Goal: Information Seeking & Learning: Learn about a topic

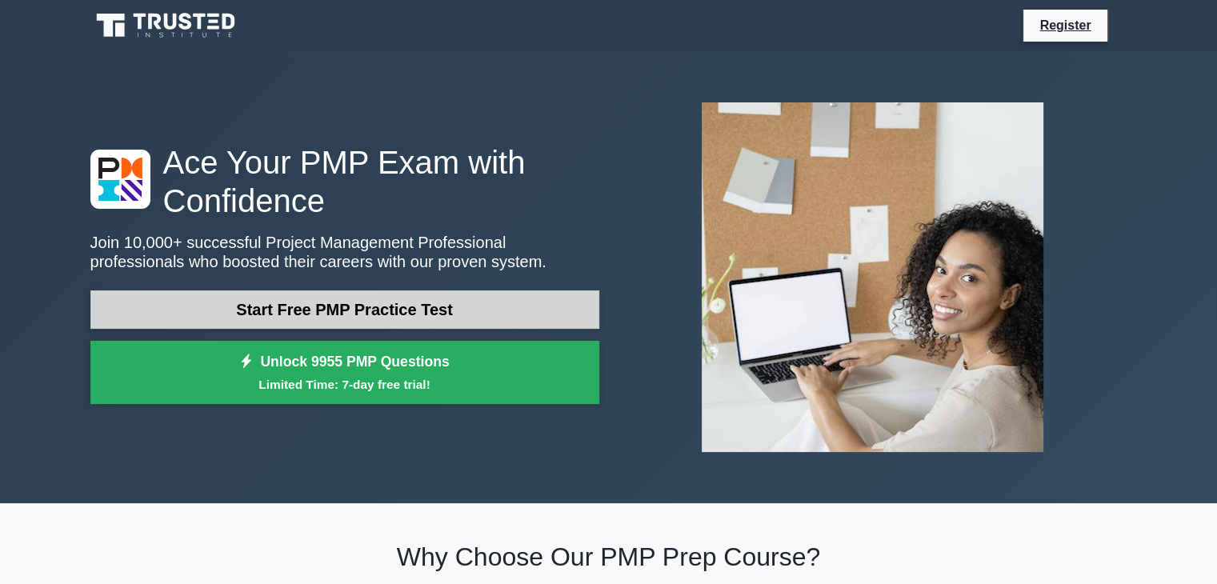
click at [393, 311] on link "Start Free PMP Practice Test" at bounding box center [344, 310] width 509 height 38
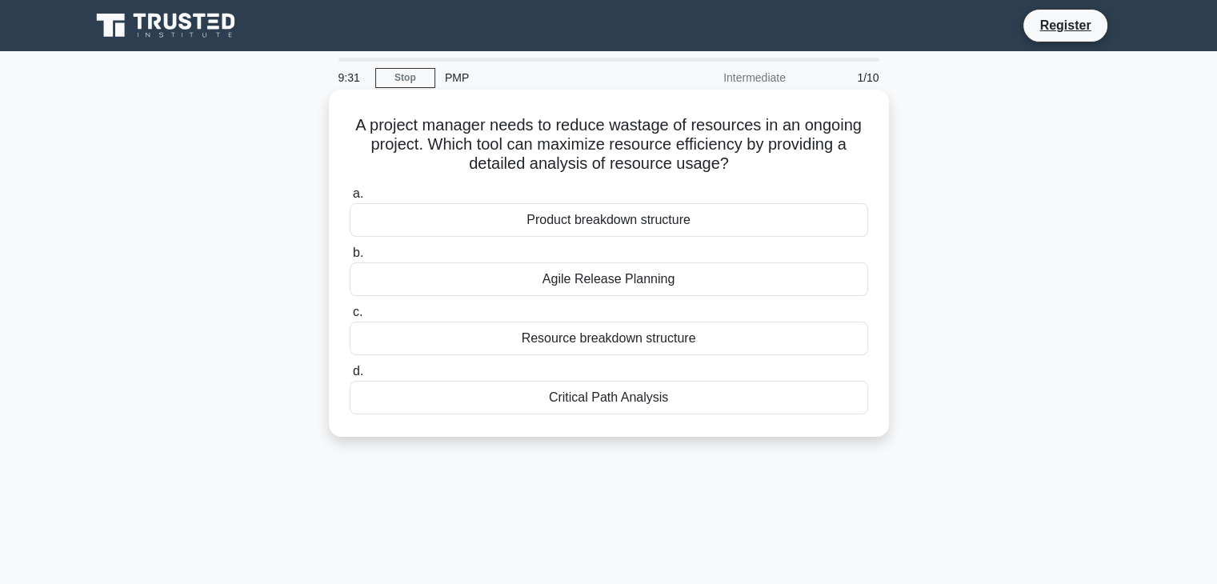
click at [686, 343] on div "Resource breakdown structure" at bounding box center [609, 339] width 519 height 34
click at [350, 318] on input "c. Resource breakdown structure" at bounding box center [350, 312] width 0 height 10
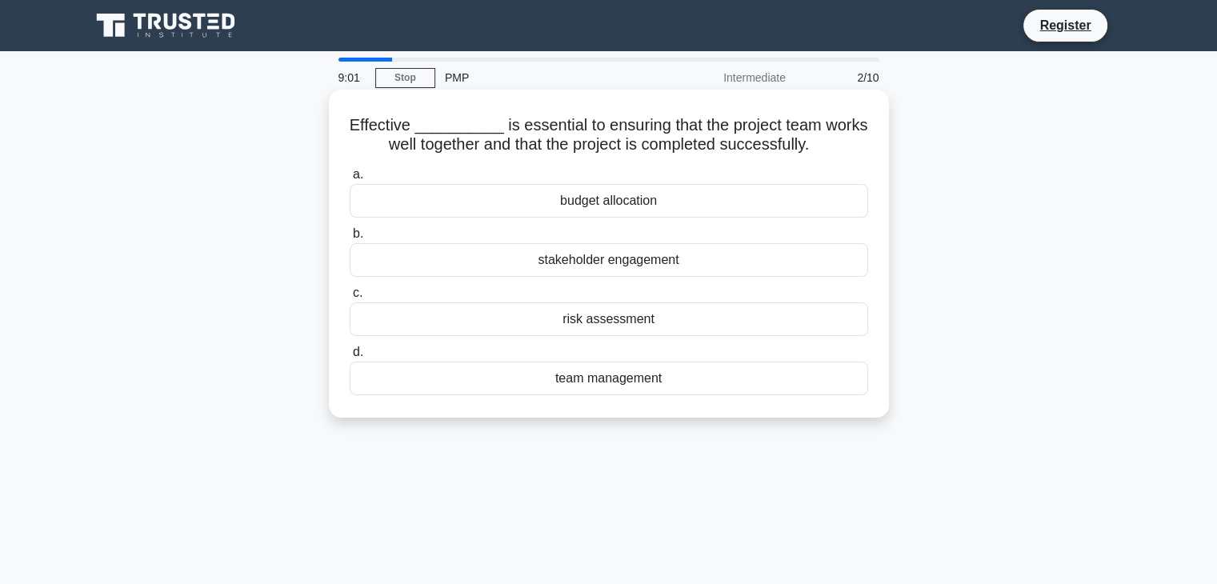
click at [586, 376] on div "team management" at bounding box center [609, 379] width 519 height 34
click at [350, 358] on input "d. team management" at bounding box center [350, 352] width 0 height 10
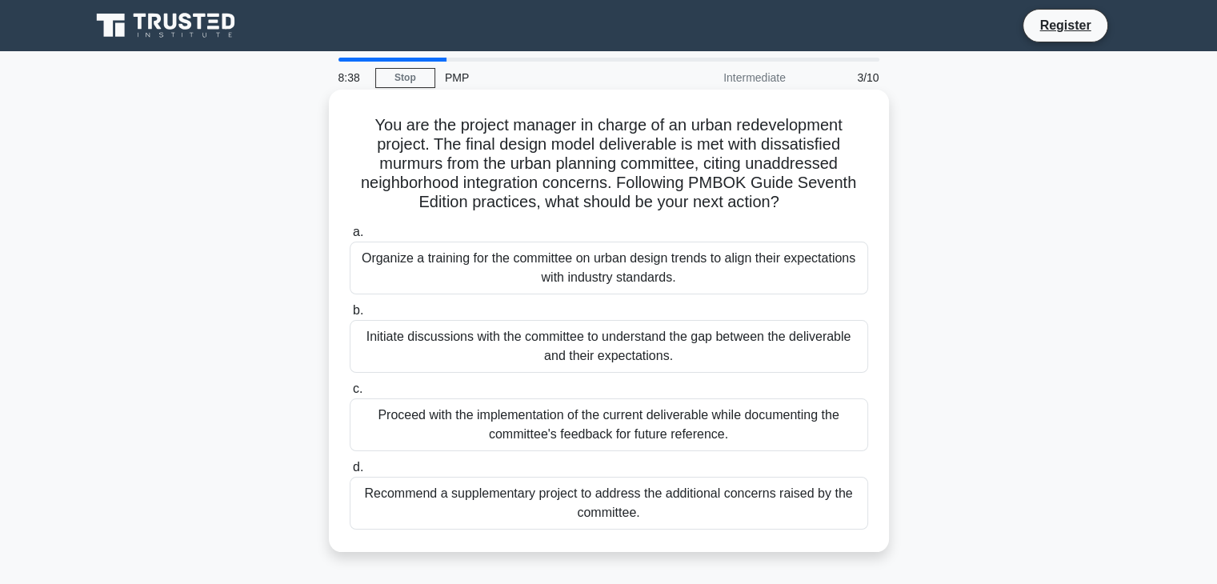
click at [435, 328] on div "Initiate discussions with the committee to understand the gap between the deliv…" at bounding box center [609, 346] width 519 height 53
click at [350, 316] on input "b. Initiate discussions with the committee to understand the gap between the de…" at bounding box center [350, 311] width 0 height 10
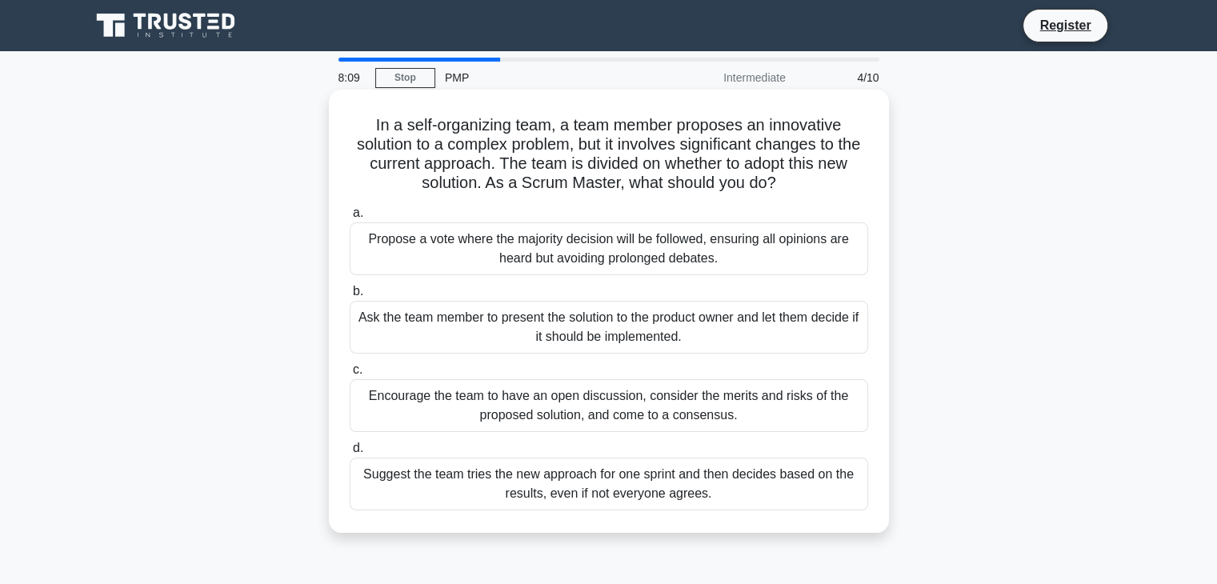
click at [436, 405] on div "Encourage the team to have an open discussion, consider the merits and risks of…" at bounding box center [609, 405] width 519 height 53
click at [350, 375] on input "c. Encourage the team to have an open discussion, consider the merits and risks…" at bounding box center [350, 370] width 0 height 10
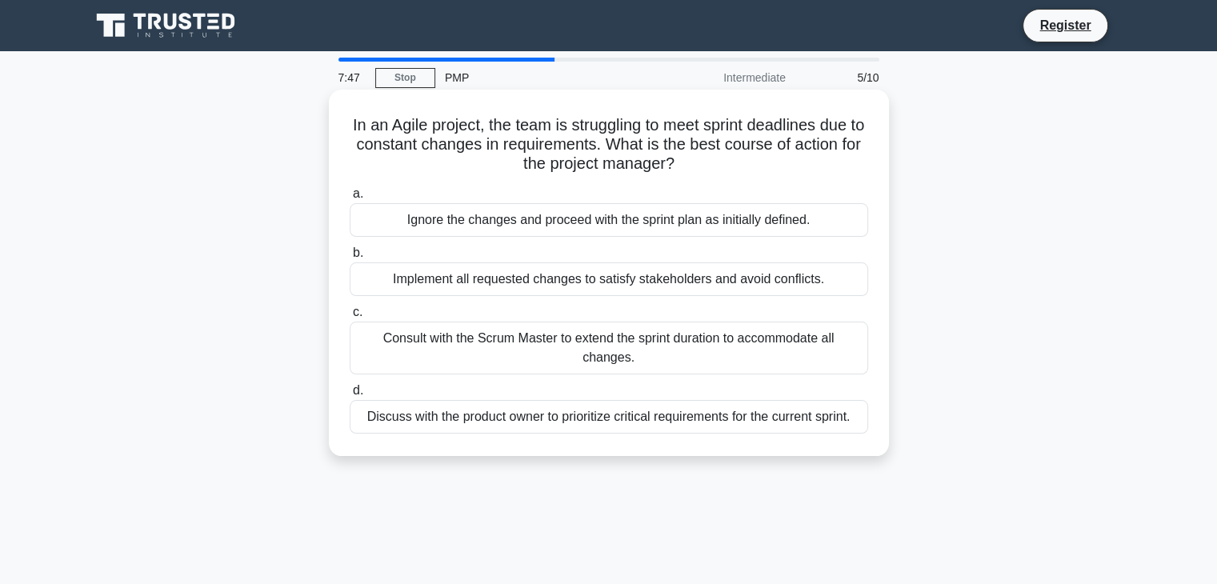
click at [398, 425] on div "Discuss with the product owner to prioritize critical requirements for the curr…" at bounding box center [609, 417] width 519 height 34
click at [350, 396] on input "d. Discuss with the product owner to prioritize critical requirements for the c…" at bounding box center [350, 391] width 0 height 10
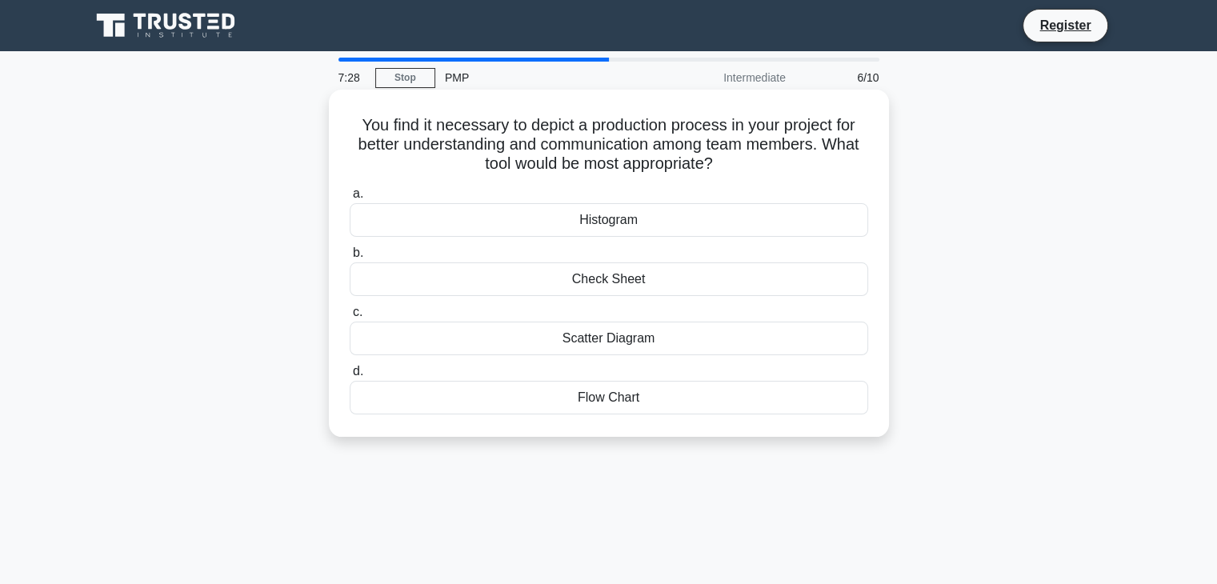
click at [638, 404] on div "Flow Chart" at bounding box center [609, 398] width 519 height 34
click at [350, 377] on input "d. Flow Chart" at bounding box center [350, 372] width 0 height 10
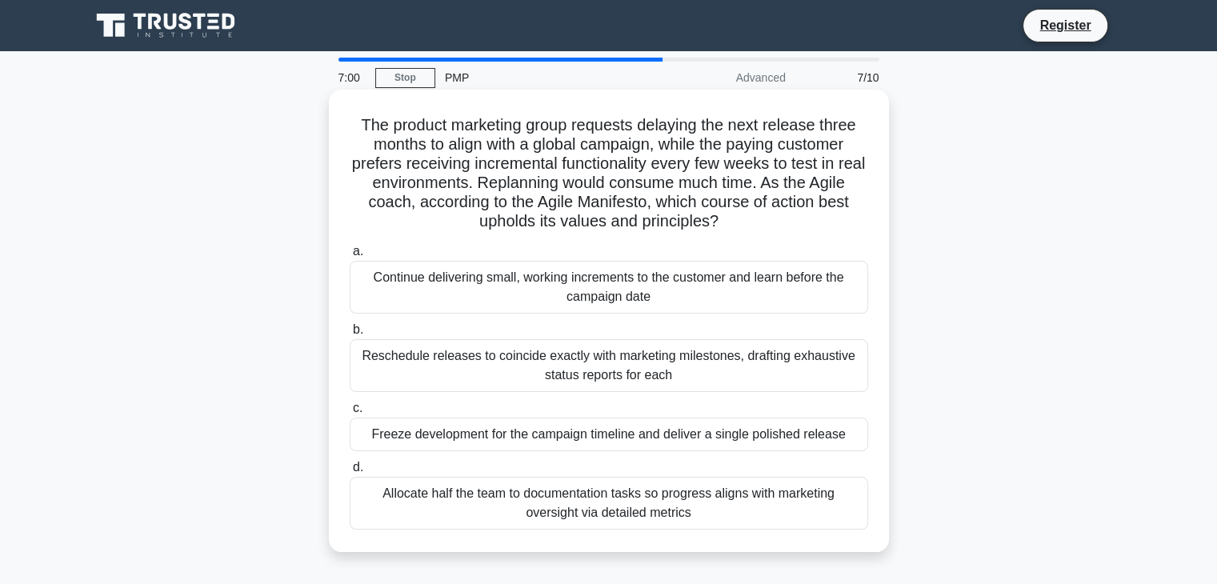
click at [439, 271] on div "Continue delivering small, working increments to the customer and learn before …" at bounding box center [609, 287] width 519 height 53
click at [350, 257] on input "a. Continue delivering small, working increments to the customer and learn befo…" at bounding box center [350, 252] width 0 height 10
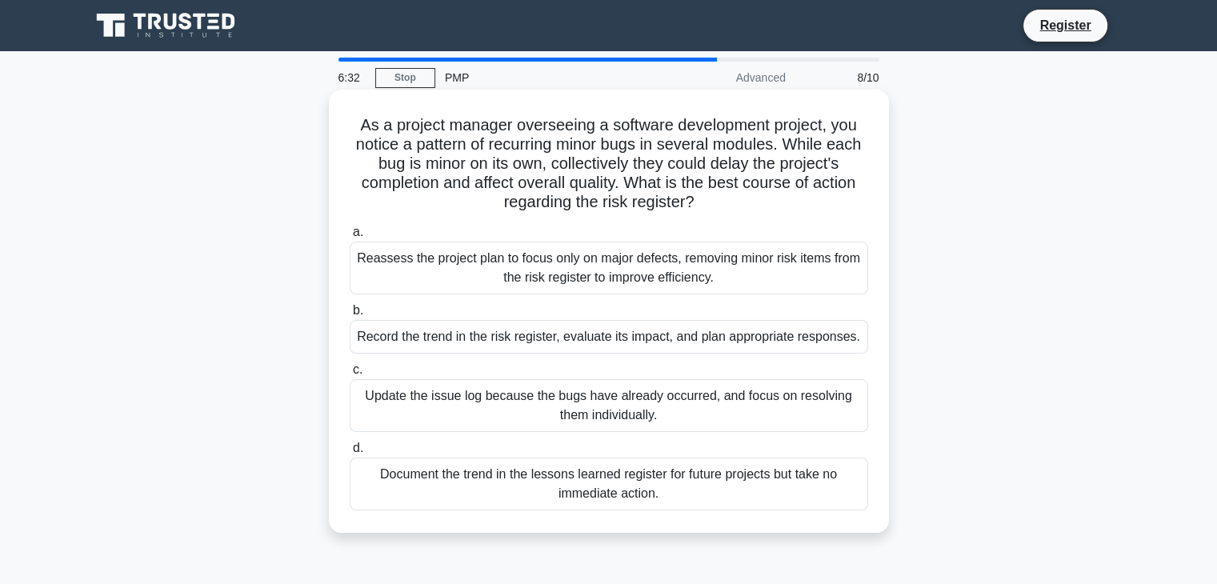
click at [433, 344] on div "Record the trend in the risk register, evaluate its impact, and plan appropriat…" at bounding box center [609, 337] width 519 height 34
click at [350, 316] on input "b. Record the trend in the risk register, evaluate its impact, and plan appropr…" at bounding box center [350, 311] width 0 height 10
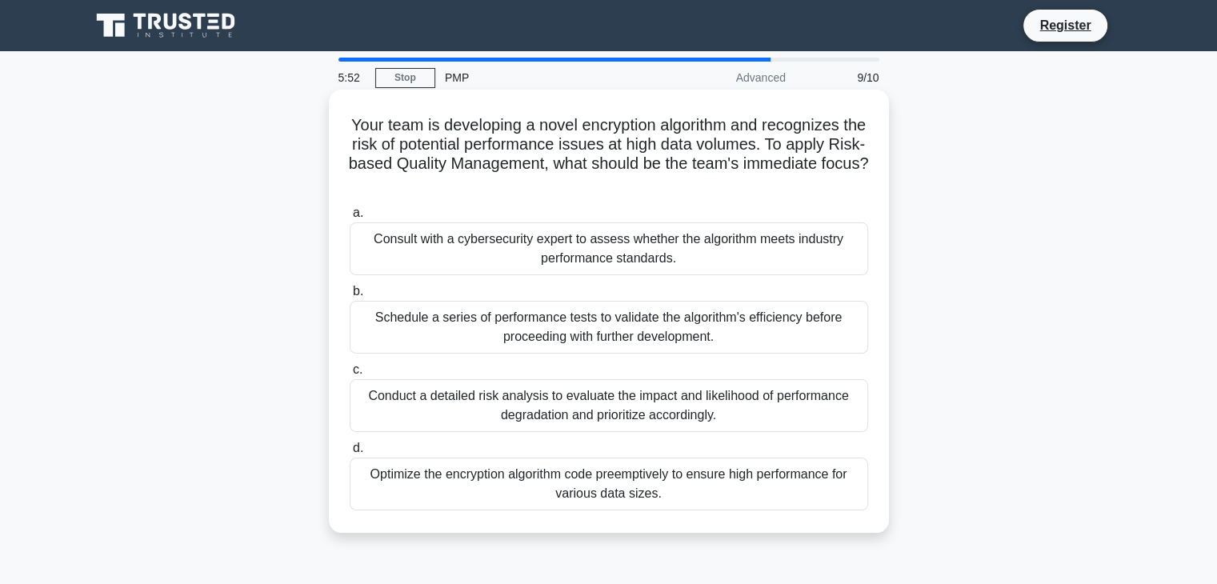
click at [424, 392] on div "Conduct a detailed risk analysis to evaluate the impact and likelihood of perfo…" at bounding box center [609, 405] width 519 height 53
click at [350, 375] on input "c. Conduct a detailed risk analysis to evaluate the impact and likelihood of pe…" at bounding box center [350, 370] width 0 height 10
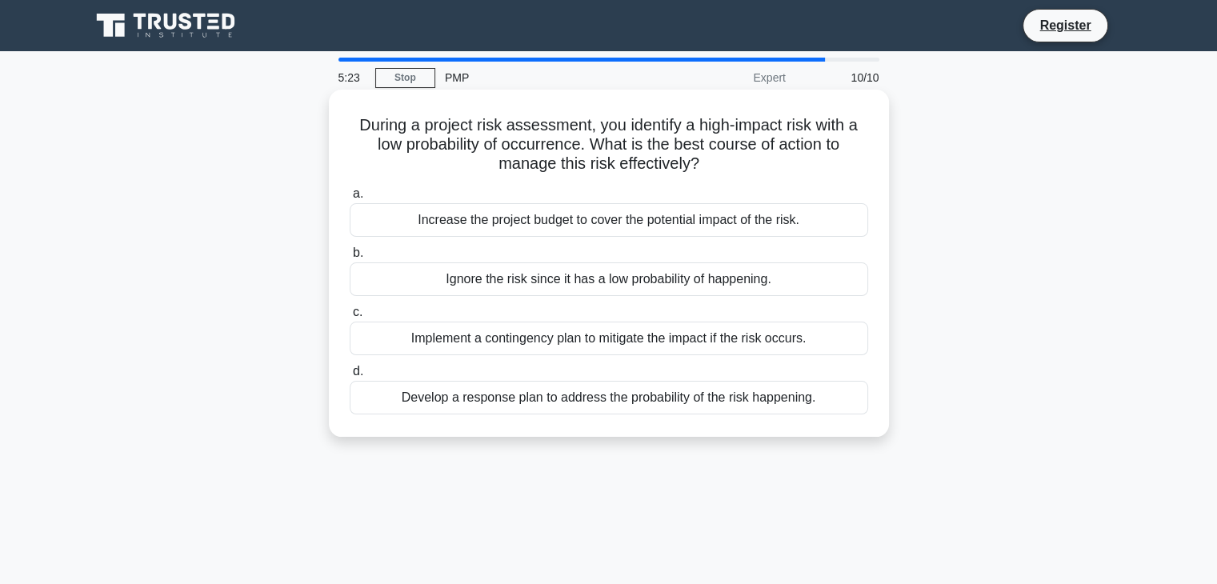
click at [647, 347] on div "Implement a contingency plan to mitigate the impact if the risk occurs." at bounding box center [609, 339] width 519 height 34
click at [350, 318] on input "c. Implement a contingency plan to mitigate the impact if the risk occurs." at bounding box center [350, 312] width 0 height 10
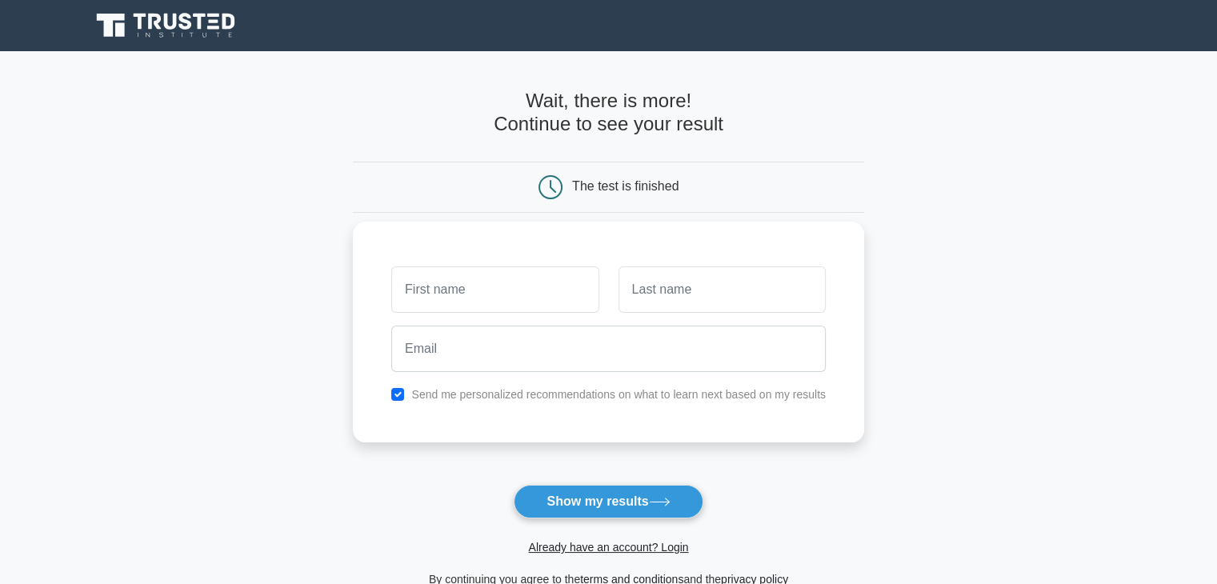
click at [544, 293] on input "text" at bounding box center [494, 290] width 207 height 46
type input "asd"
click at [660, 283] on input "text" at bounding box center [722, 290] width 207 height 46
type input "asd"
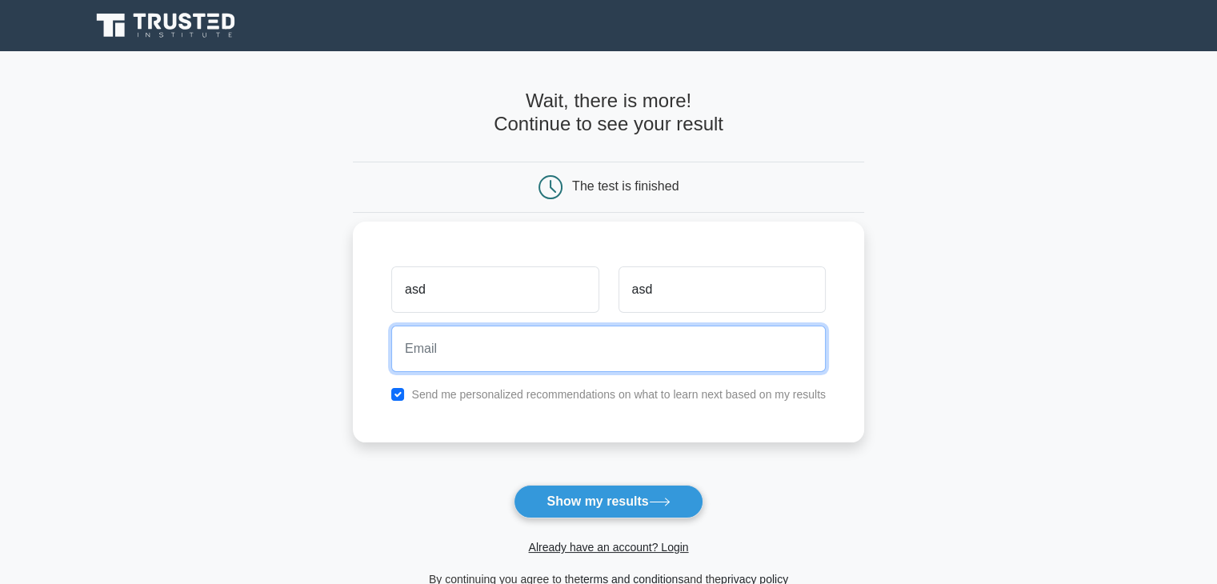
click at [523, 347] on input "email" at bounding box center [608, 349] width 435 height 46
type input "nahid_ce"
click at [471, 355] on input "nahid_ce" at bounding box center [608, 349] width 435 height 46
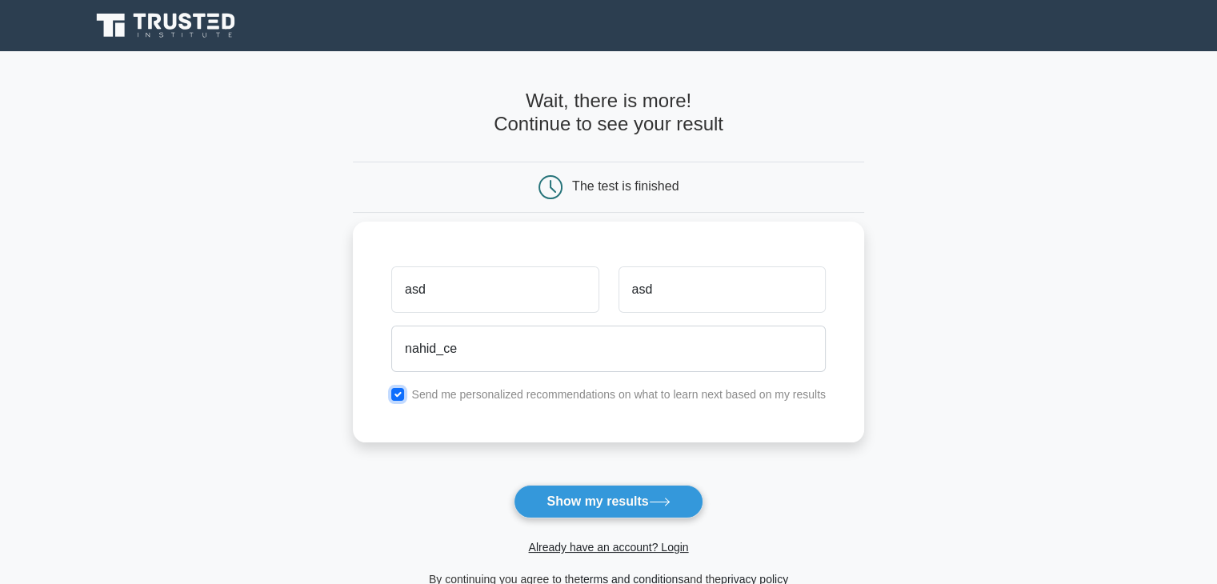
click at [393, 391] on input "checkbox" at bounding box center [397, 394] width 13 height 13
checkbox input "false"
click at [599, 502] on button "Show my results" at bounding box center [608, 502] width 189 height 34
click at [595, 504] on button "Show my results" at bounding box center [608, 502] width 189 height 34
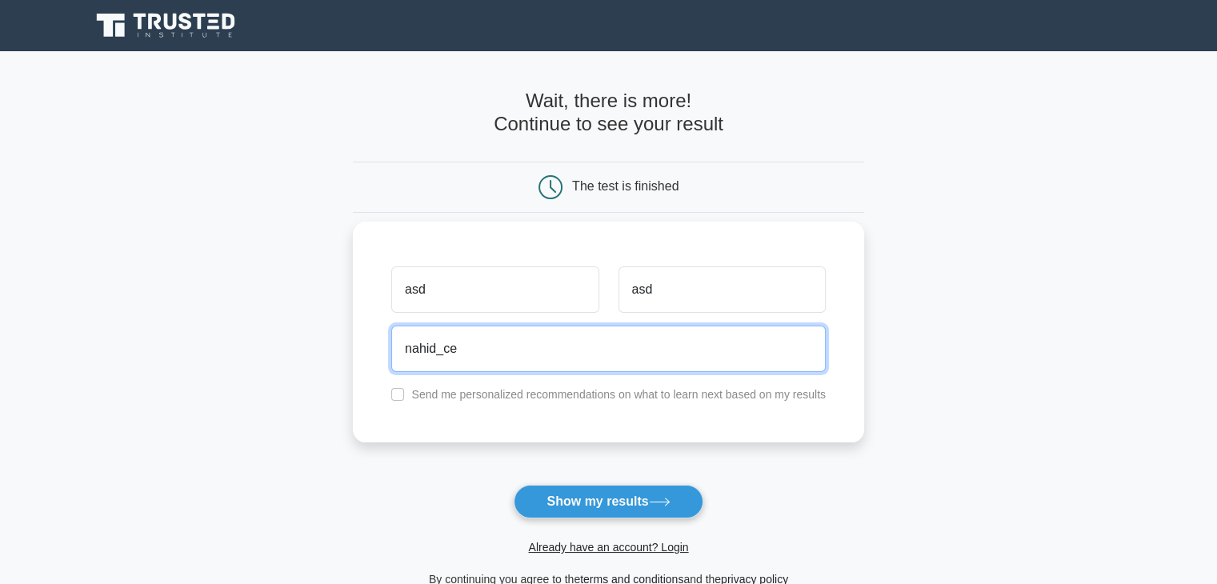
click at [456, 345] on input "nahid_ce" at bounding box center [608, 349] width 435 height 46
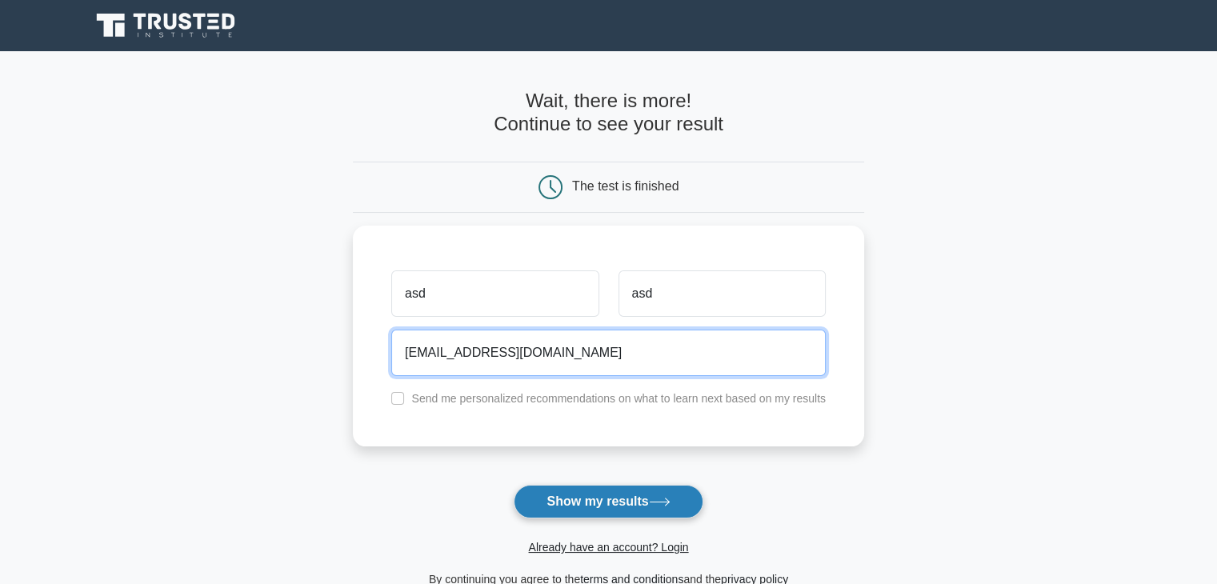
type input "nahid_ce@yahoo.com"
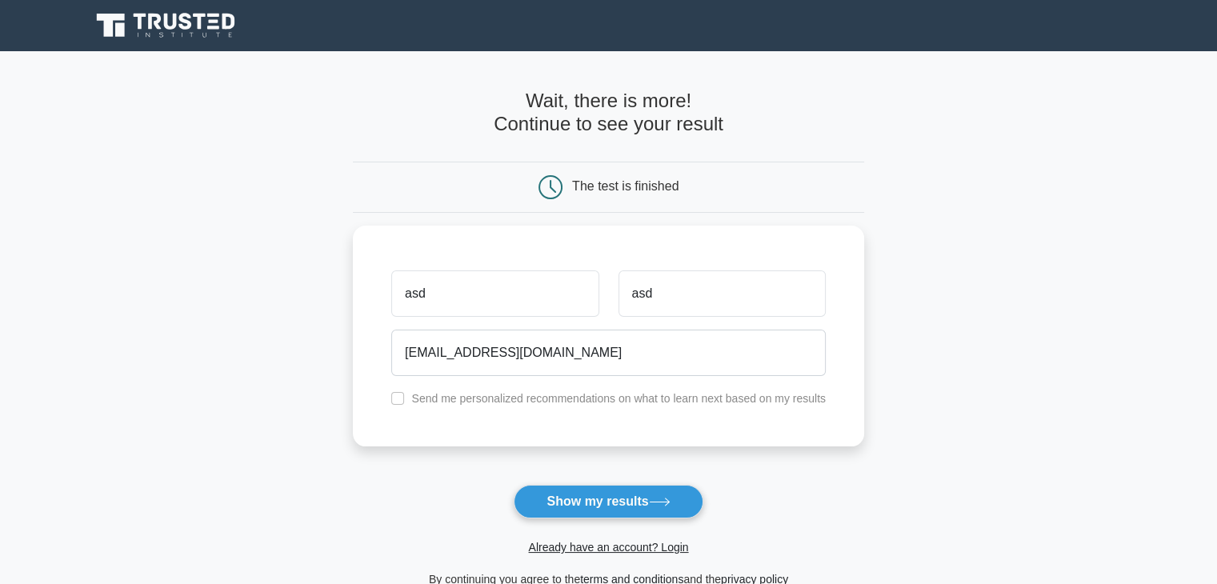
click at [565, 495] on button "Show my results" at bounding box center [608, 502] width 189 height 34
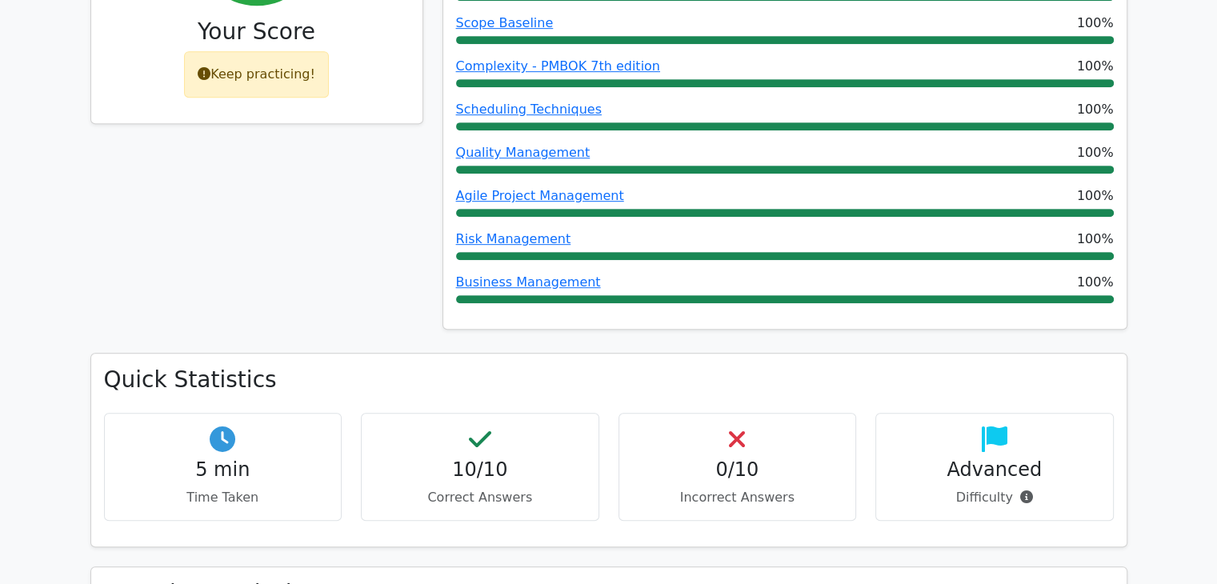
scroll to position [560, 0]
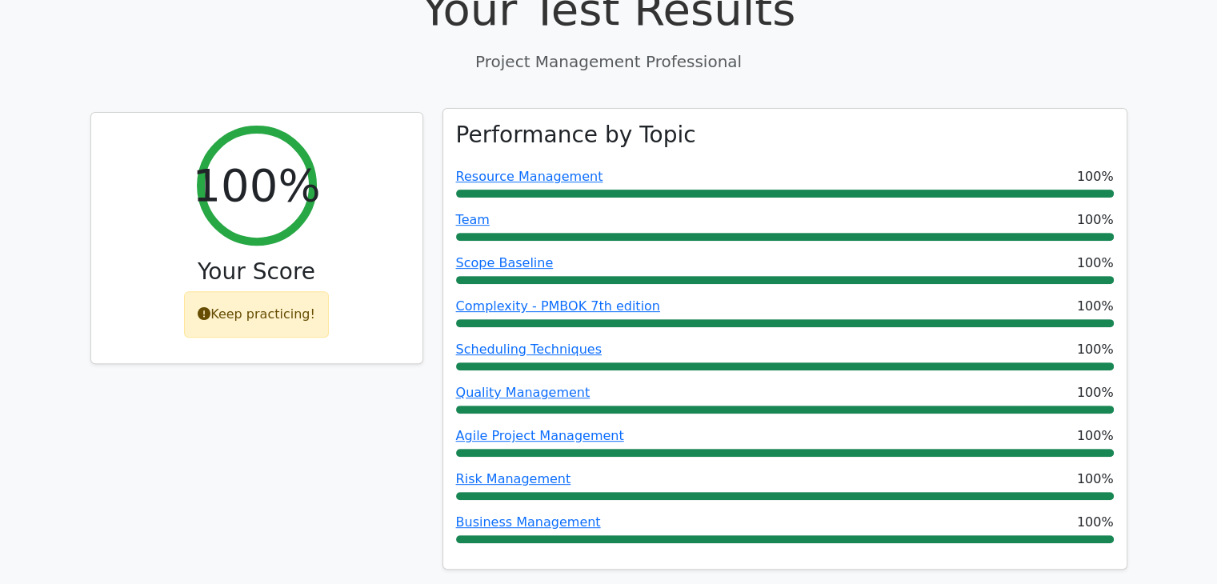
click at [1038, 276] on div at bounding box center [785, 280] width 658 height 8
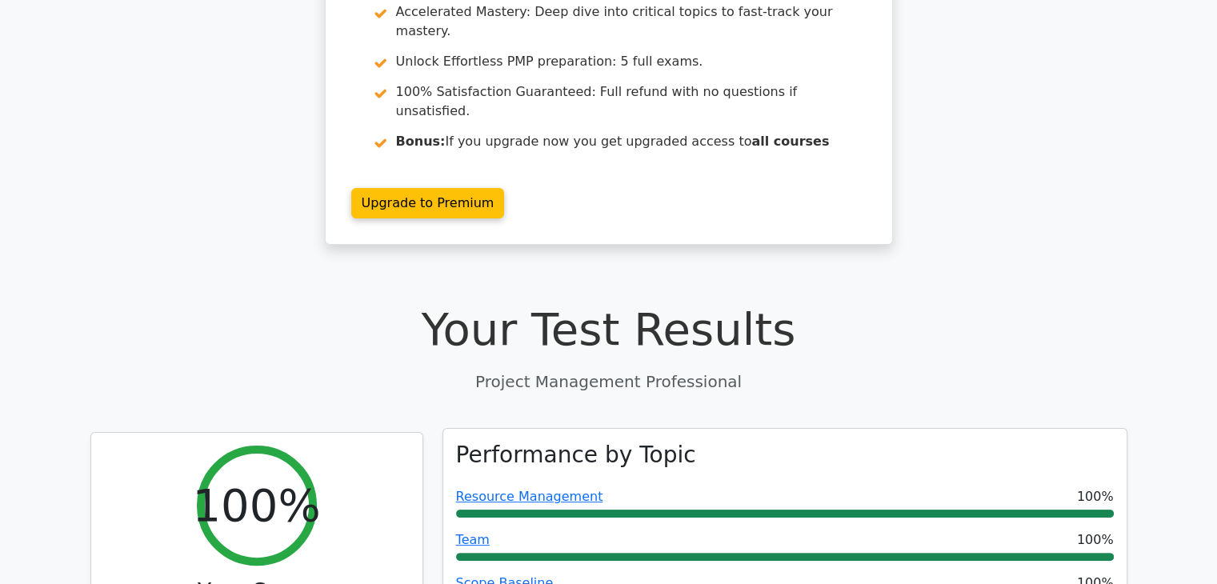
scroll to position [240, 0]
